Goal: Task Accomplishment & Management: Use online tool/utility

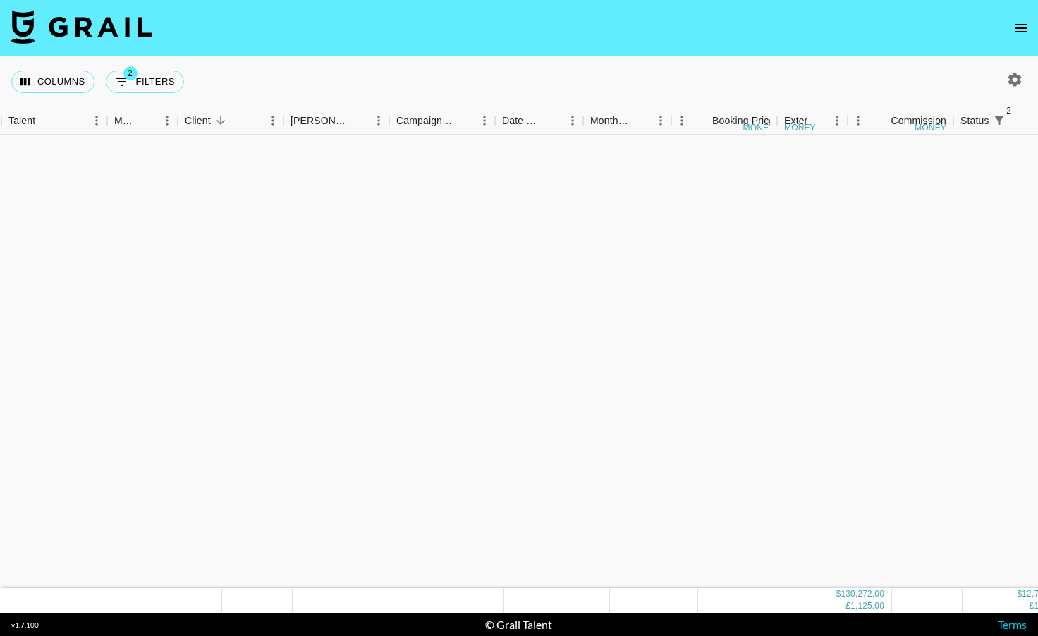
scroll to position [1781, 115]
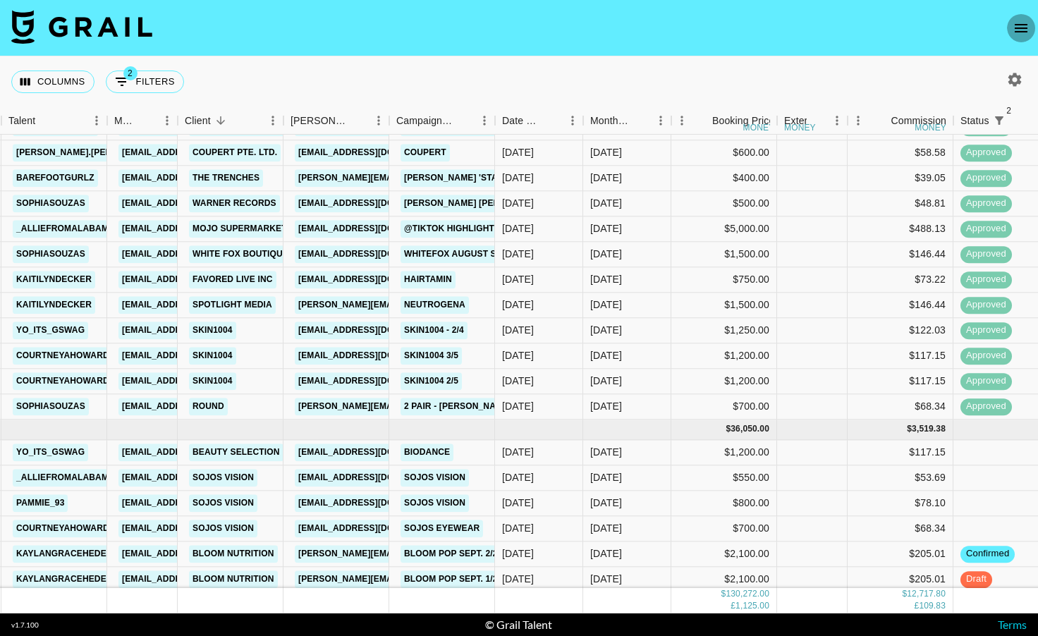
click at [1015, 30] on icon "open drawer" at bounding box center [1021, 28] width 17 height 17
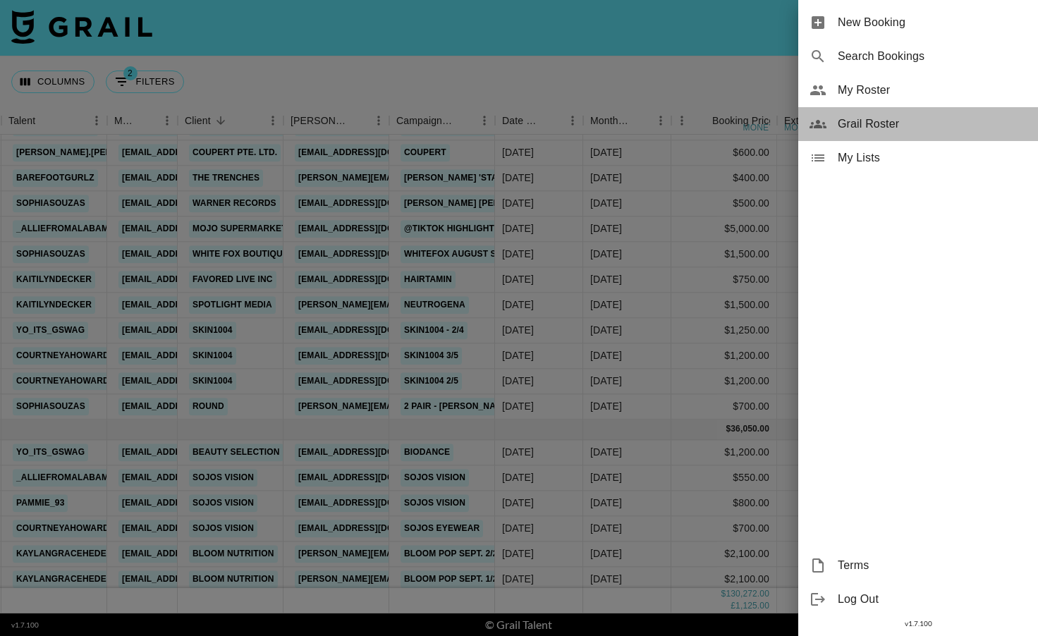
click at [869, 123] on span "Grail Roster" at bounding box center [932, 124] width 189 height 17
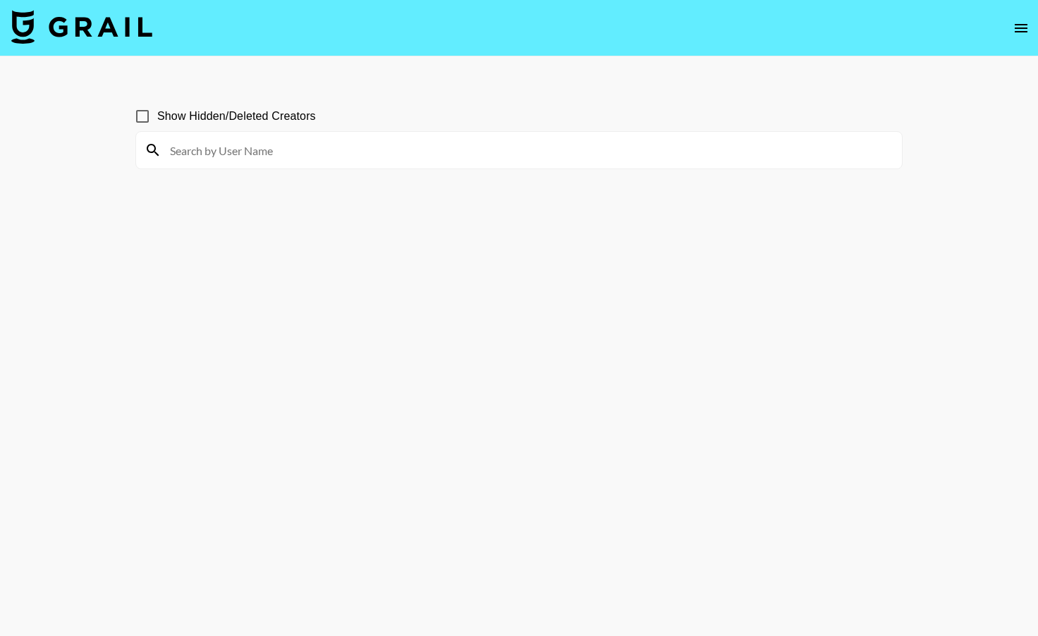
click at [1014, 28] on icon "open drawer" at bounding box center [1021, 28] width 17 height 17
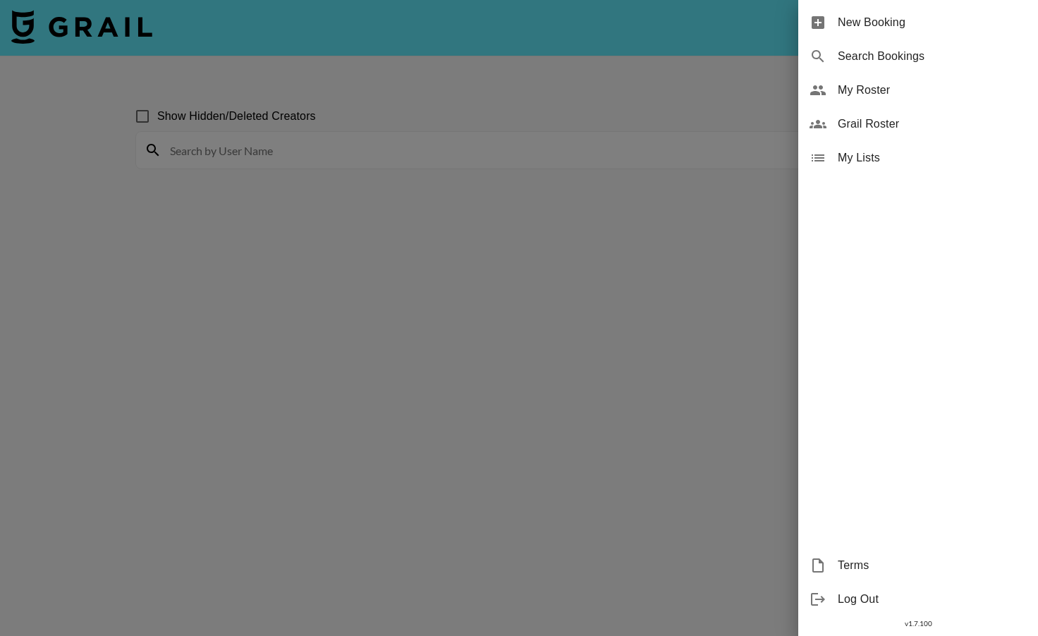
click at [866, 83] on span "My Roster" at bounding box center [932, 90] width 189 height 17
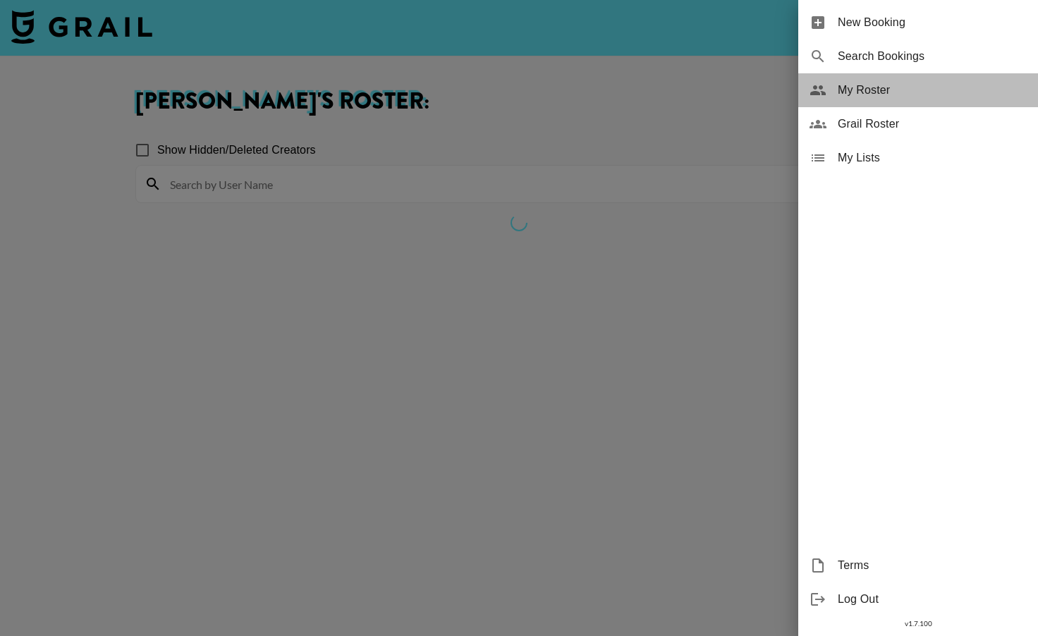
click at [866, 83] on span "My Roster" at bounding box center [932, 90] width 189 height 17
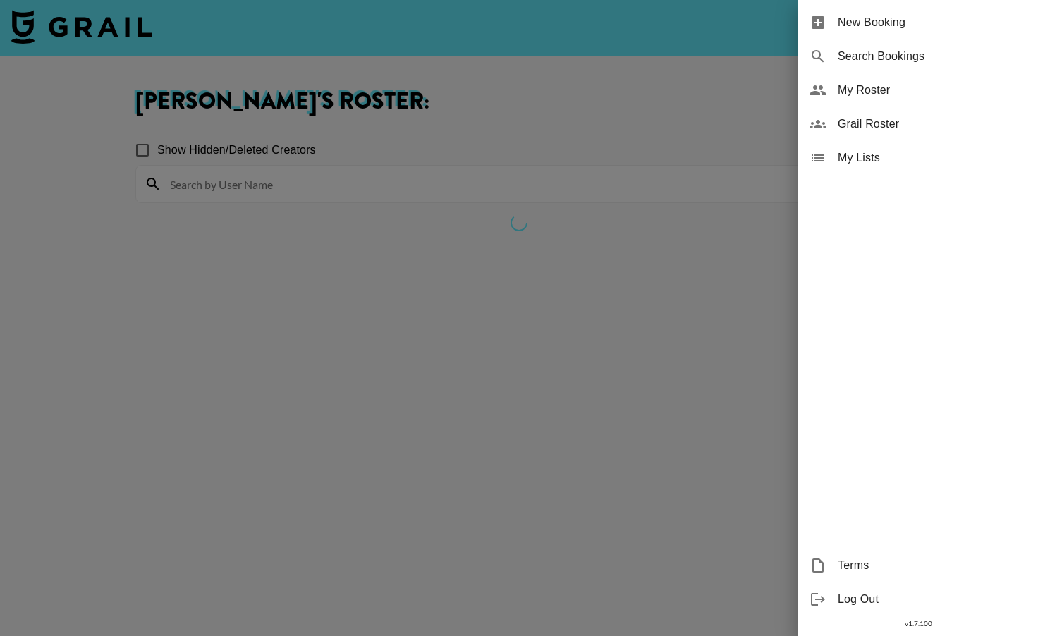
click at [855, 96] on span "My Roster" at bounding box center [932, 90] width 189 height 17
click at [633, 181] on div at bounding box center [519, 318] width 1038 height 636
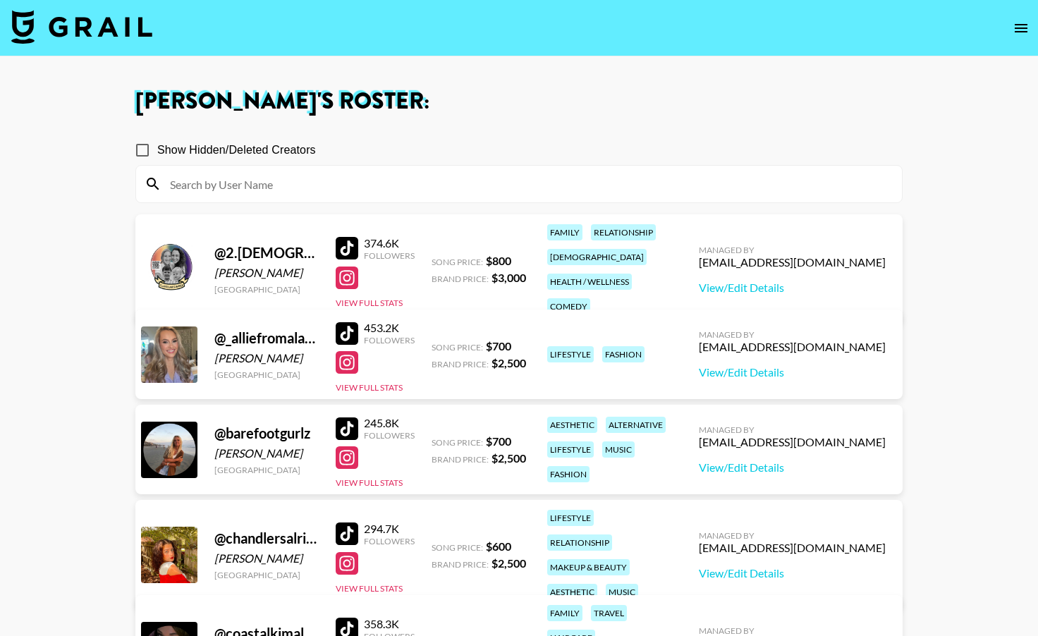
click at [117, 31] on img at bounding box center [81, 27] width 141 height 34
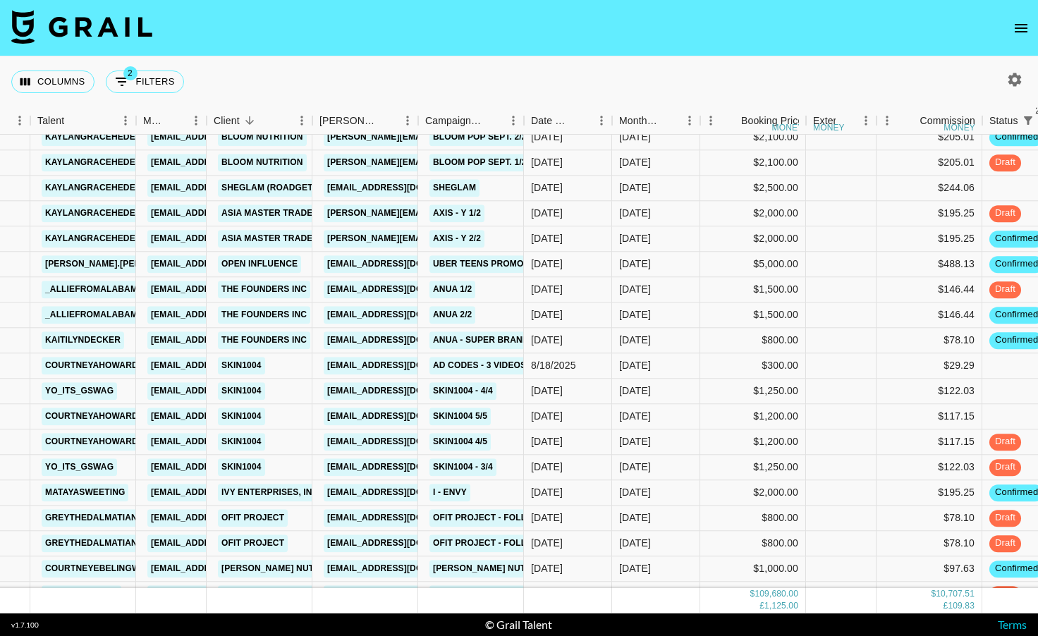
scroll to position [1678, 86]
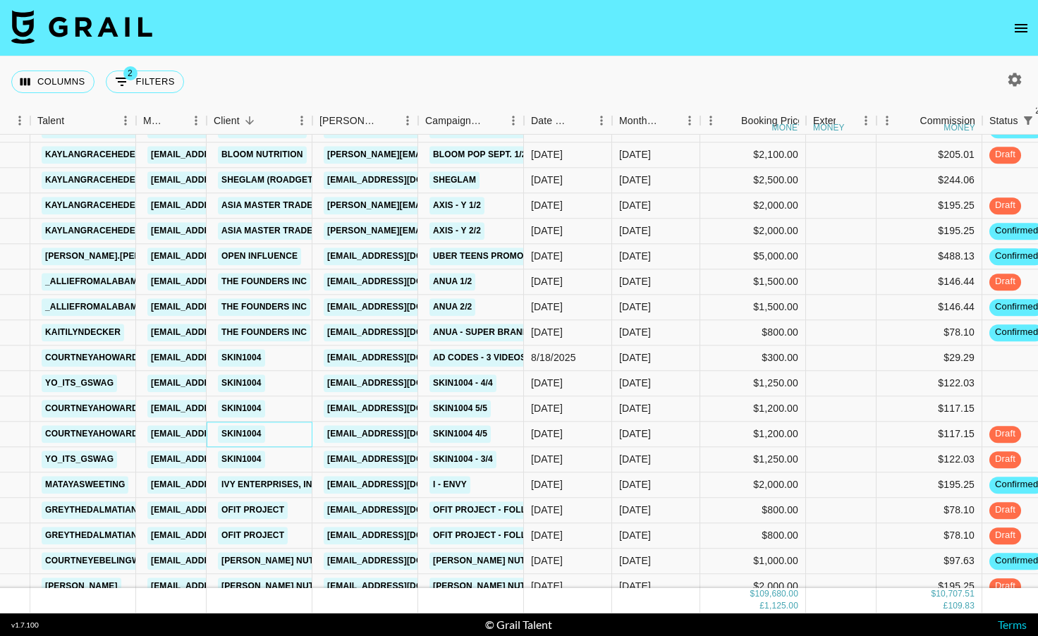
click at [271, 431] on div "SKIN1004" at bounding box center [260, 434] width 106 height 25
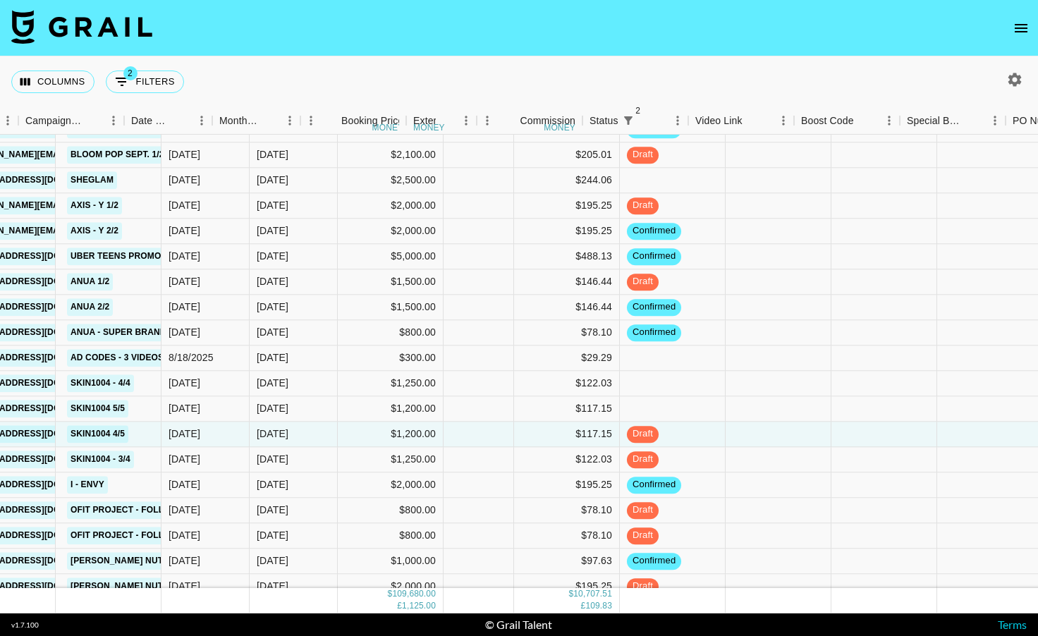
scroll to position [1678, 513]
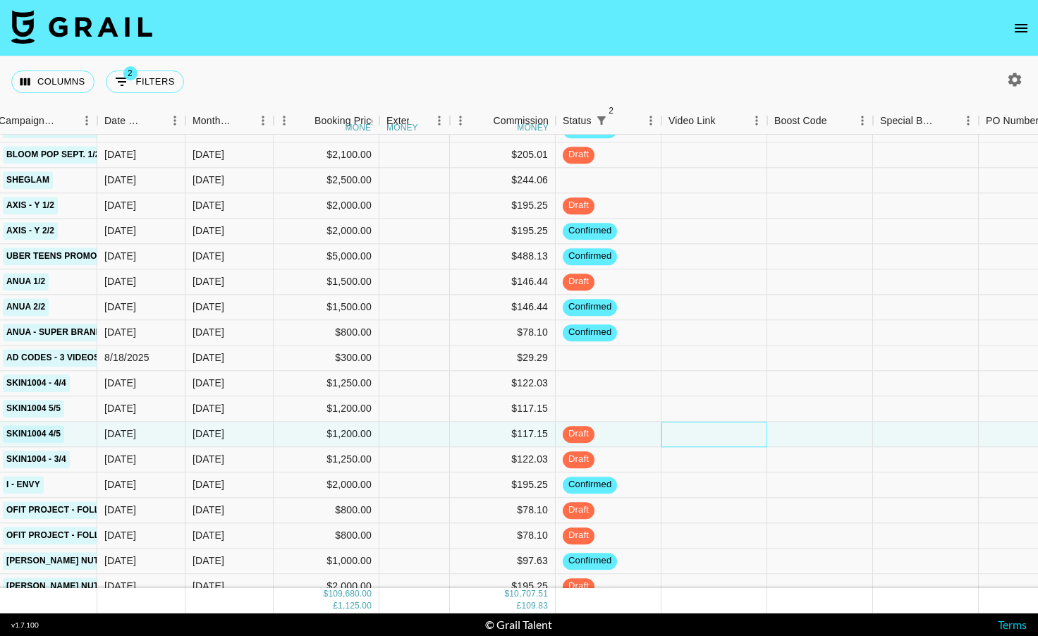
click at [697, 441] on div at bounding box center [714, 434] width 106 height 25
type input "[URL][DOMAIN_NAME]"
click at [779, 429] on div at bounding box center [820, 434] width 106 height 25
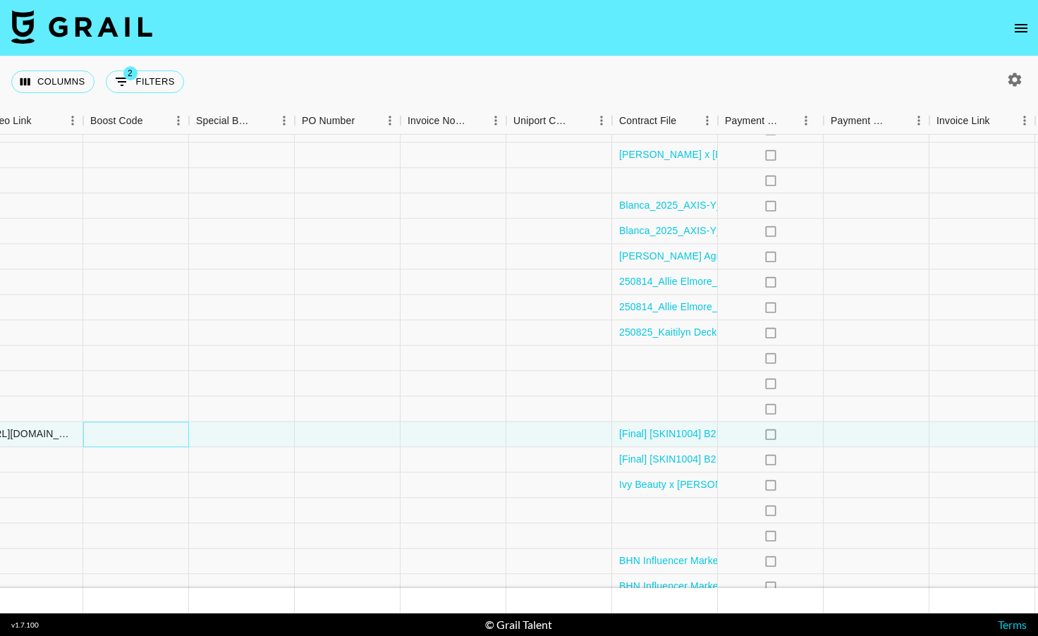
scroll to position [1678, 1250]
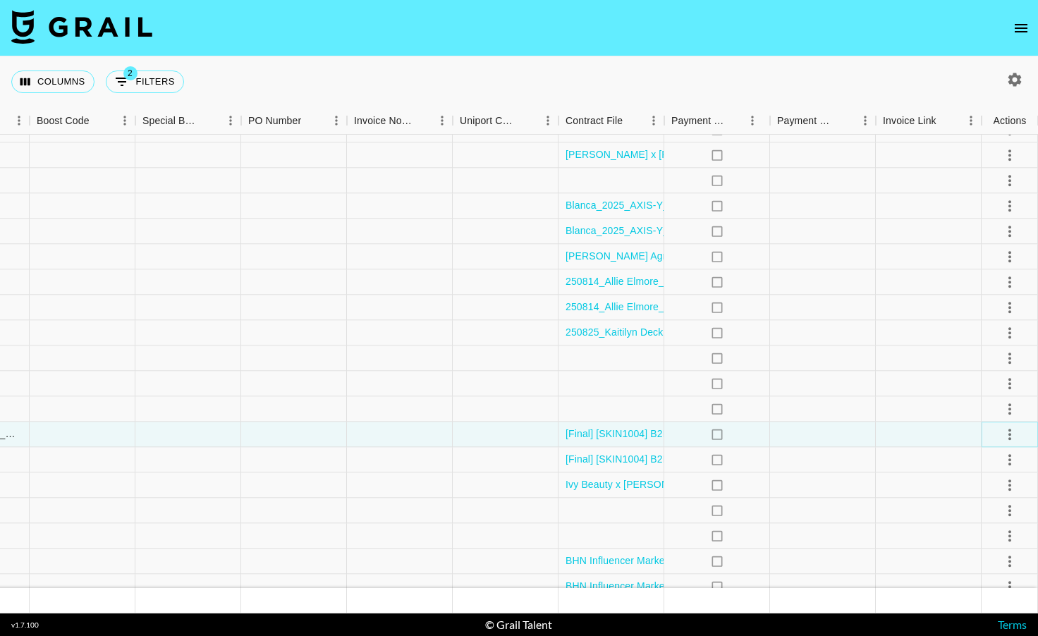
click at [1013, 433] on icon "select merge strategy" at bounding box center [1009, 434] width 17 height 17
click at [970, 573] on div "Approve" at bounding box center [979, 566] width 43 height 17
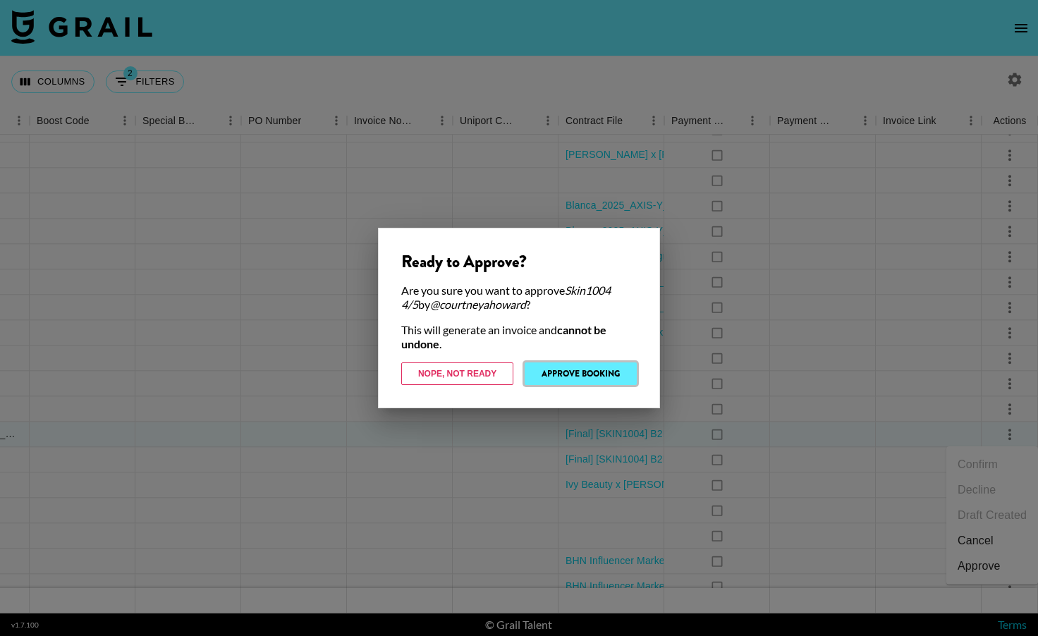
click at [597, 369] on button "Approve Booking" at bounding box center [581, 373] width 112 height 23
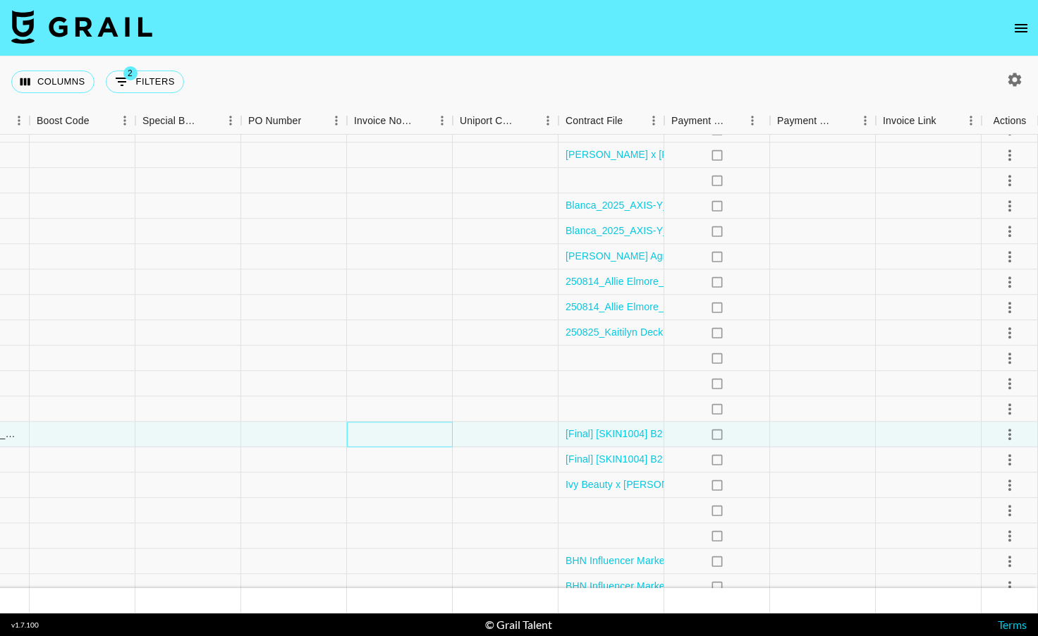
click at [394, 441] on div at bounding box center [400, 434] width 106 height 25
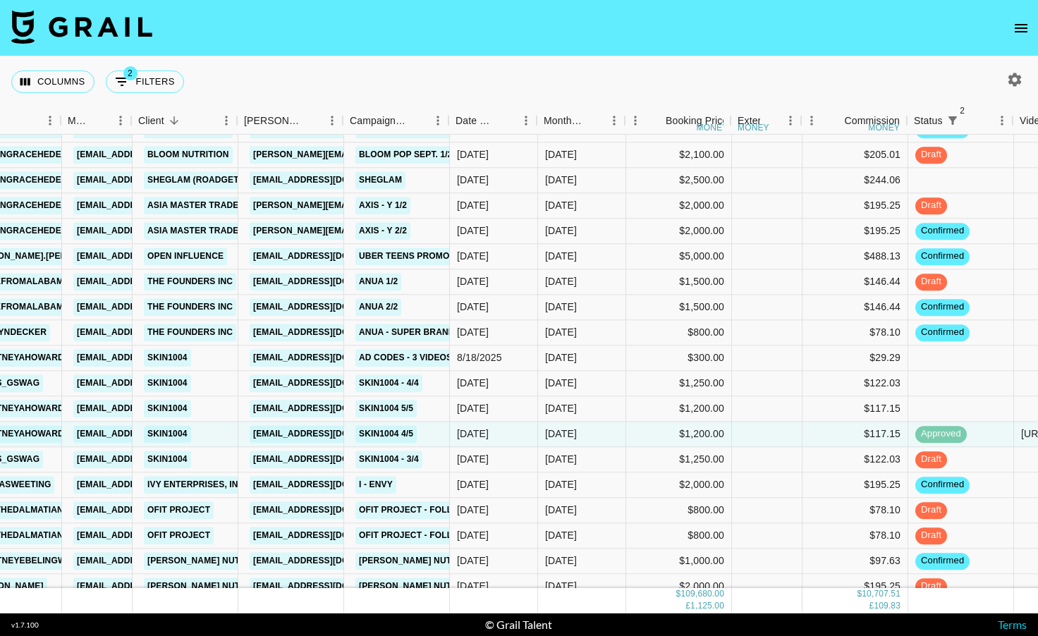
scroll to position [1678, 149]
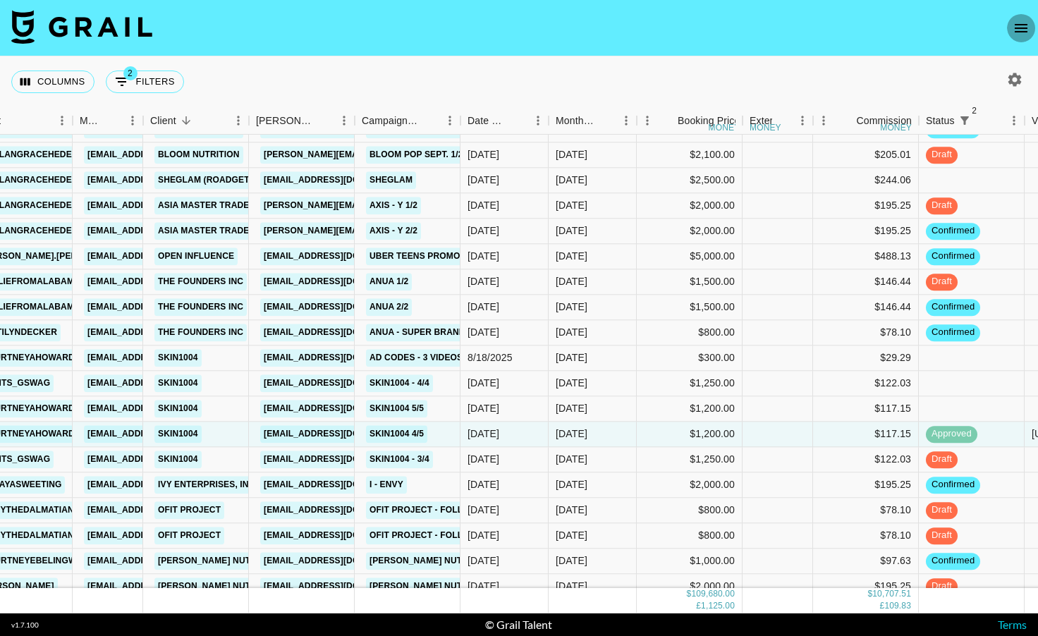
click at [1018, 25] on icon "open drawer" at bounding box center [1021, 28] width 17 height 17
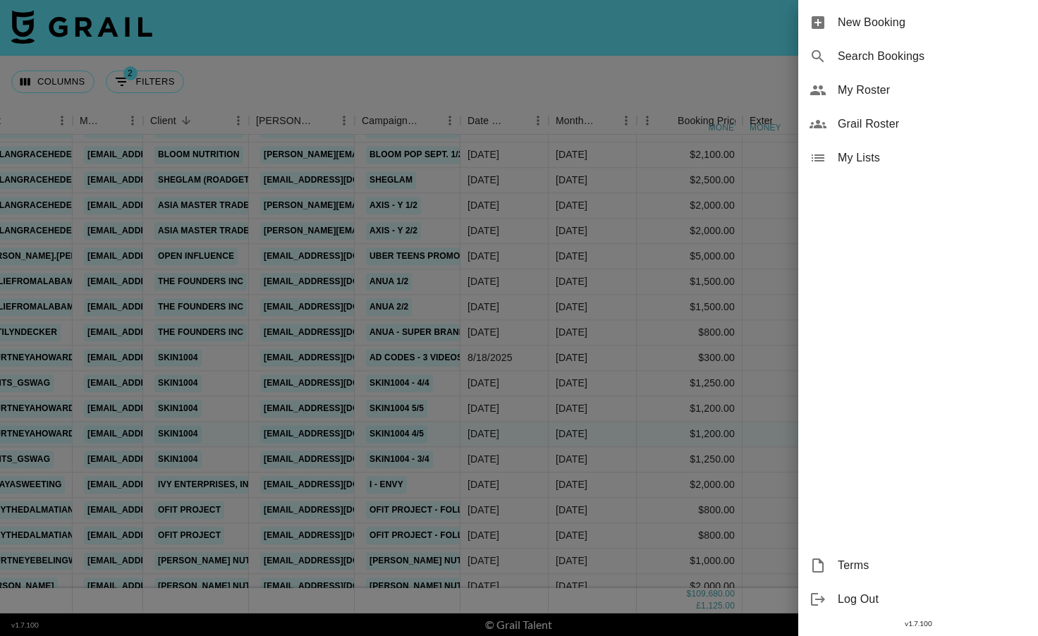
click at [904, 18] on span "New Booking" at bounding box center [932, 22] width 189 height 17
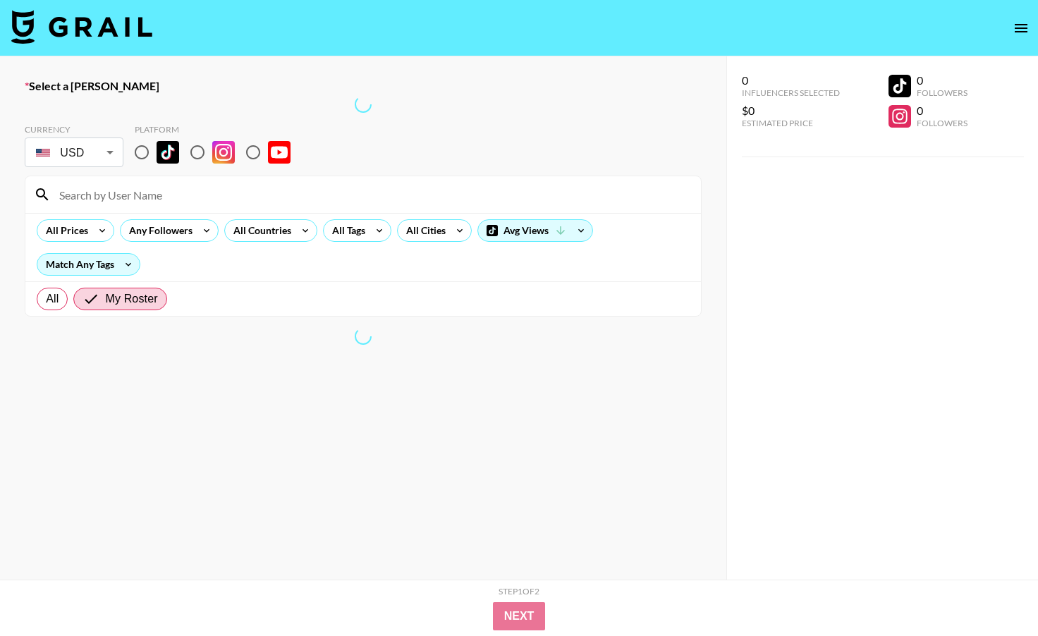
click at [209, 190] on input at bounding box center [372, 194] width 642 height 23
